Goal: Task Accomplishment & Management: Complete application form

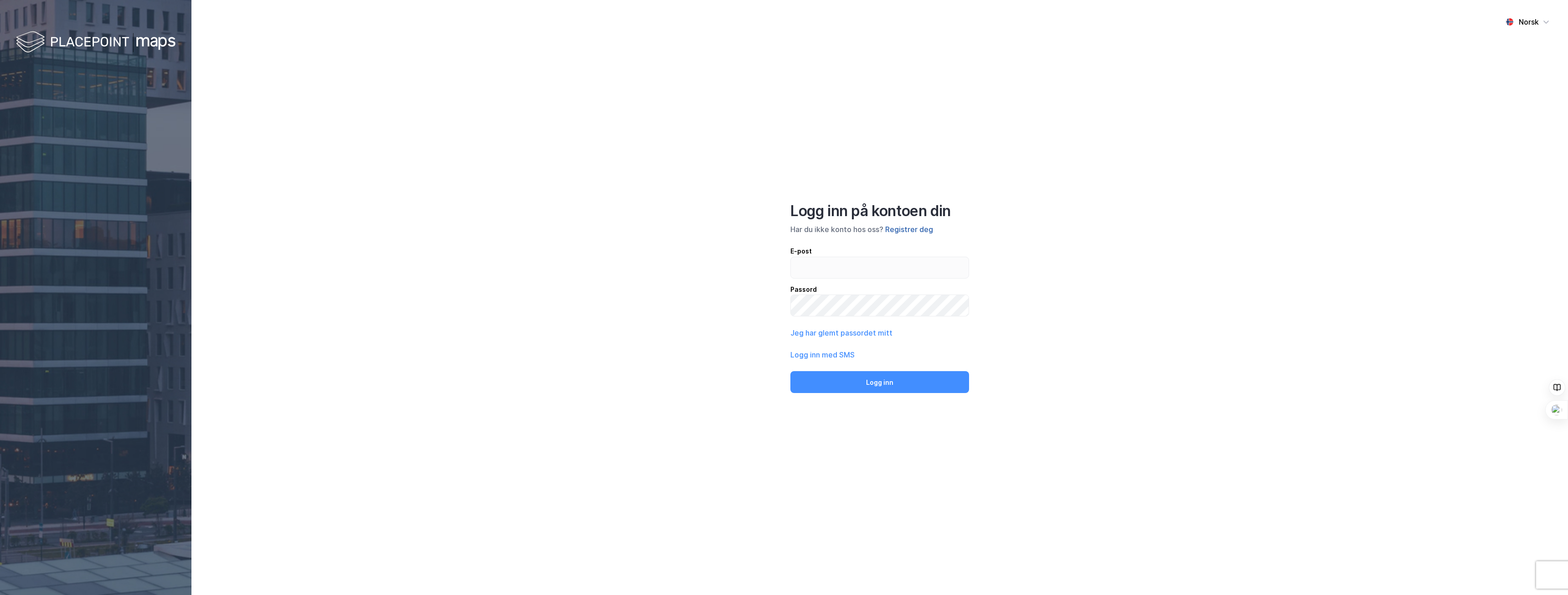
click at [903, 230] on button "Registrer deg" at bounding box center [909, 230] width 48 height 11
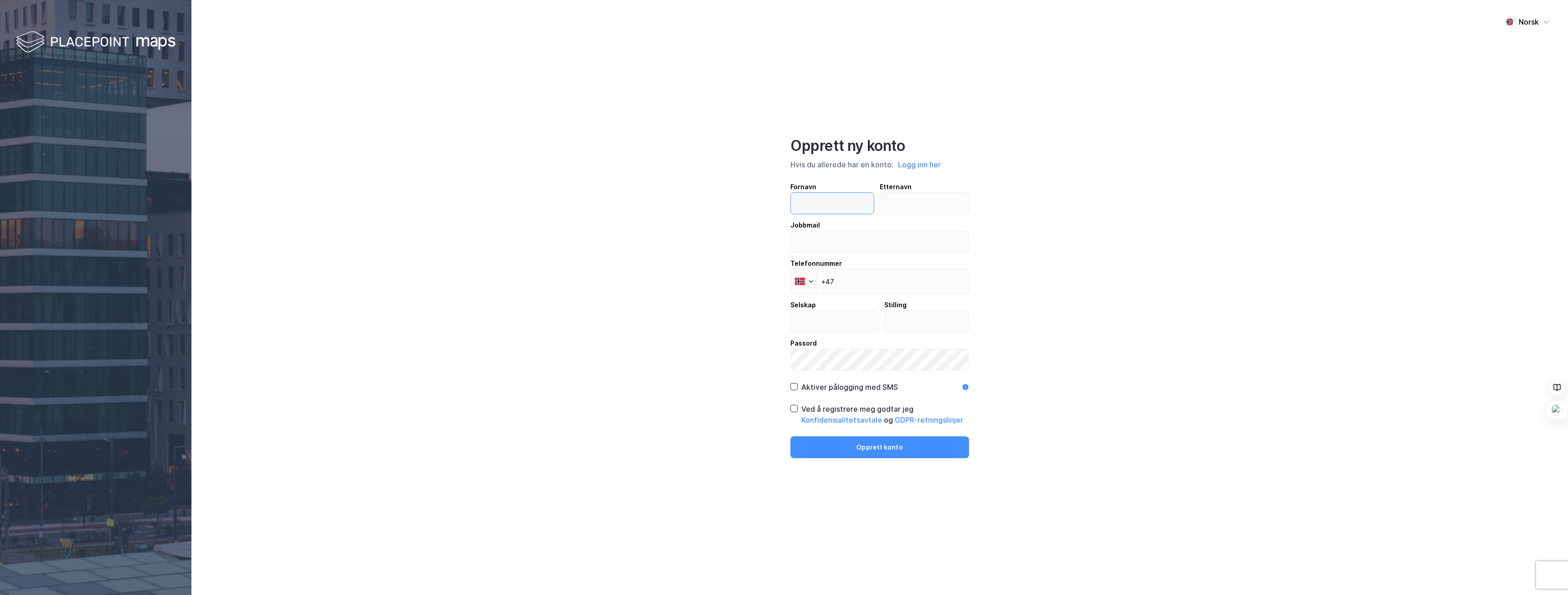
click at [843, 208] on input "text" at bounding box center [832, 203] width 83 height 21
type input "Oscar"
type input "Hellenes"
type input "o@[DOMAIN_NAME]"
click at [853, 320] on input "Nordic Apartment AS" at bounding box center [835, 322] width 88 height 21
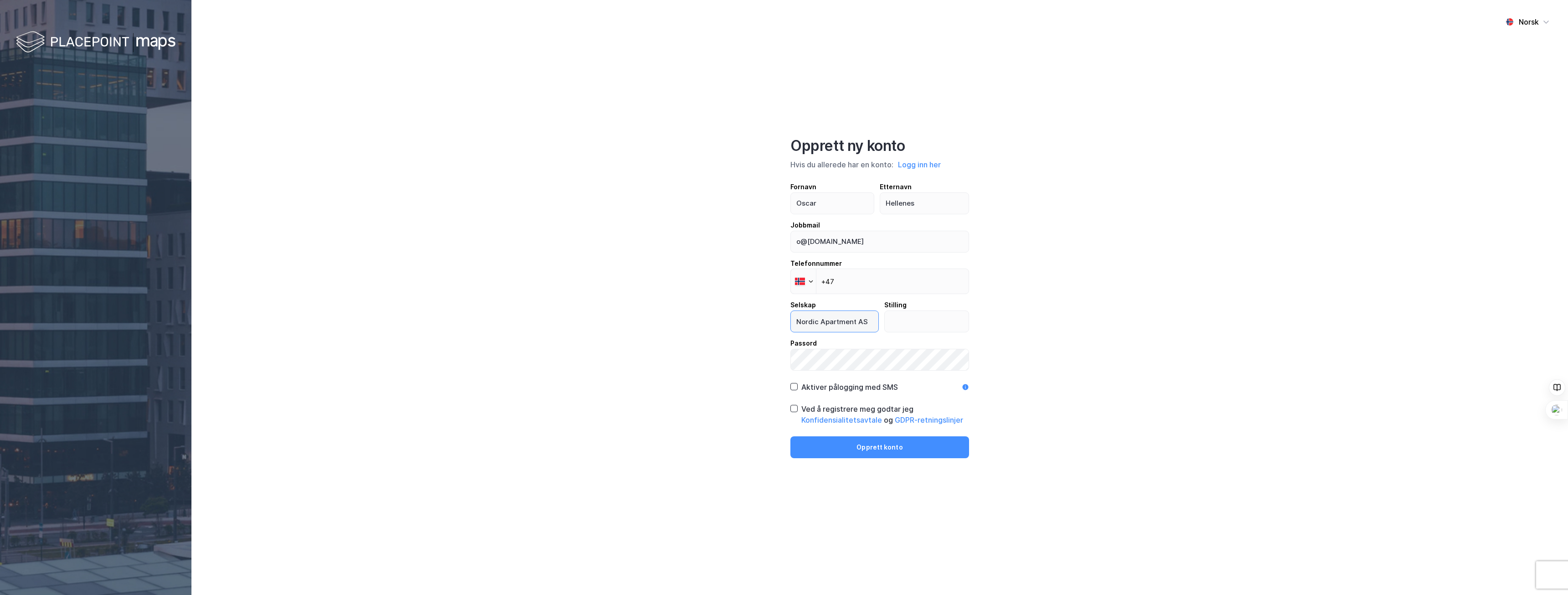
click at [853, 320] on input "Nordic Apartment AS" at bounding box center [835, 322] width 88 height 21
type input "Oh Holding AS"
type input "Eier"
click at [793, 412] on icon at bounding box center [794, 409] width 6 height 6
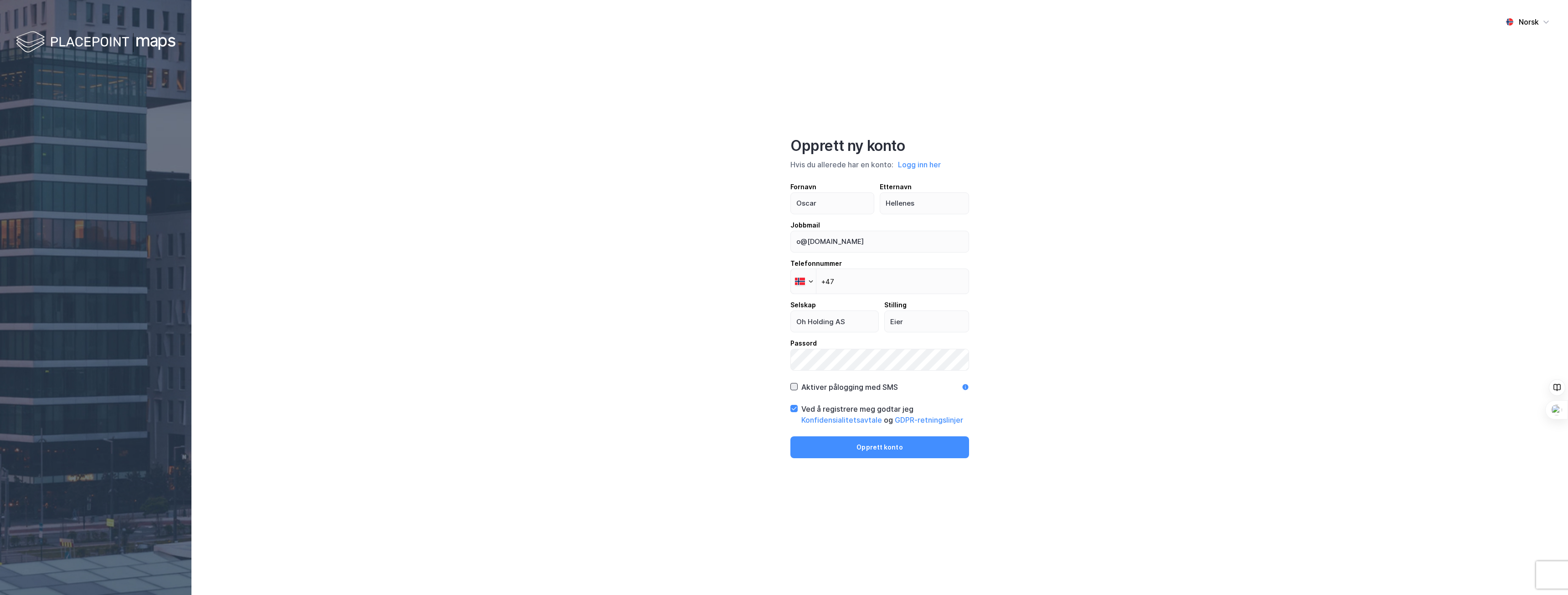
click at [794, 390] on div at bounding box center [794, 387] width 7 height 7
click at [835, 446] on button "Opprett konto" at bounding box center [880, 448] width 179 height 22
click at [857, 283] on input "+47" at bounding box center [880, 278] width 179 height 26
type input "[PHONE_NUMBER]"
click at [873, 445] on button "Opprett konto" at bounding box center [880, 448] width 179 height 22
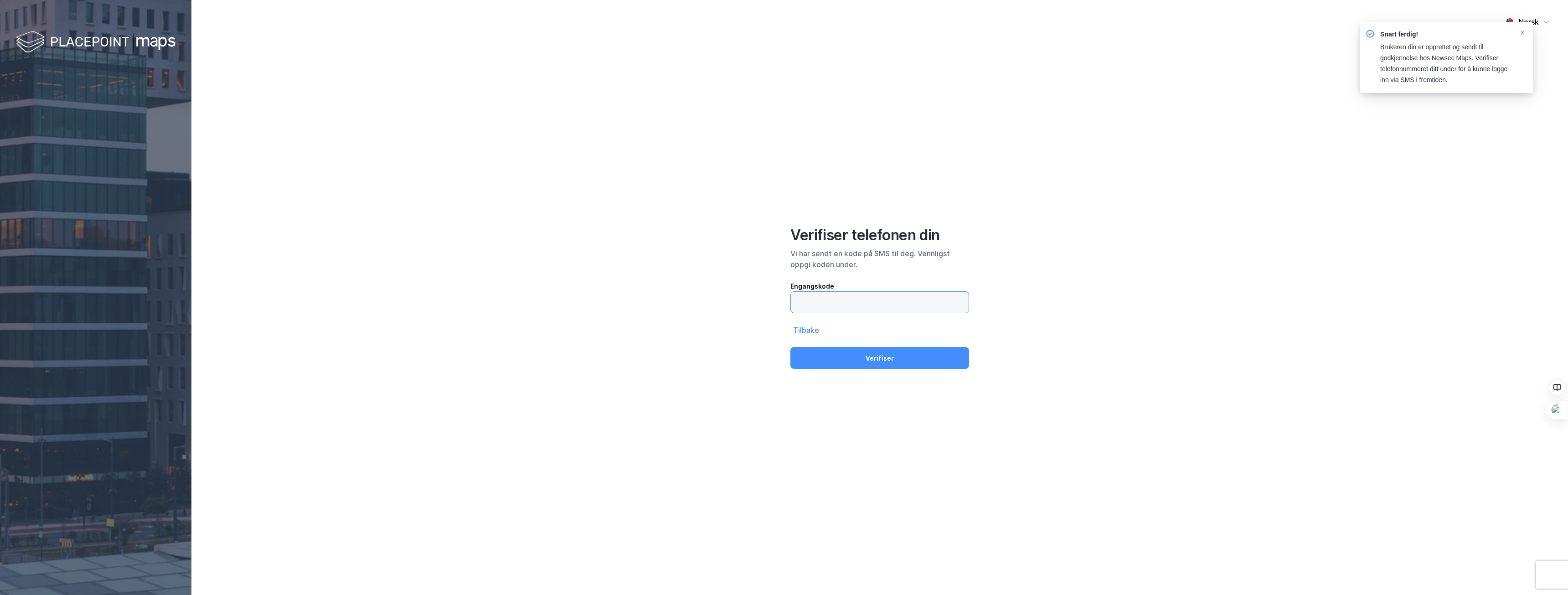
click at [854, 298] on input "text" at bounding box center [880, 302] width 178 height 21
type input "639882"
click at [898, 362] on button "Verifiser" at bounding box center [880, 358] width 179 height 22
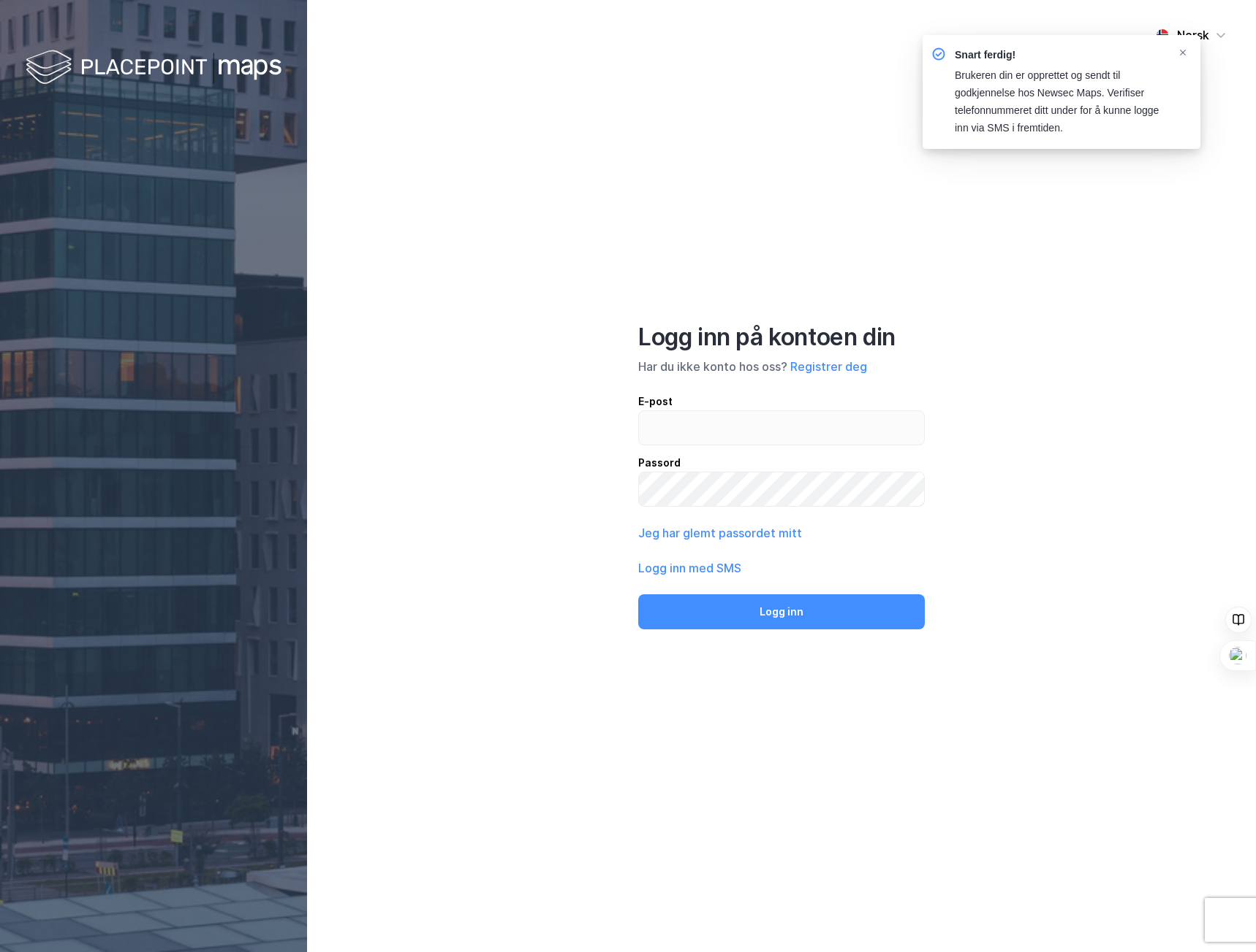
click at [1130, 217] on div "Norsk Logg inn på kontoen din Har du ikke konto hos oss? Registrer deg E-post P…" at bounding box center [782, 476] width 949 height 952
